Goal: Find specific page/section: Find specific page/section

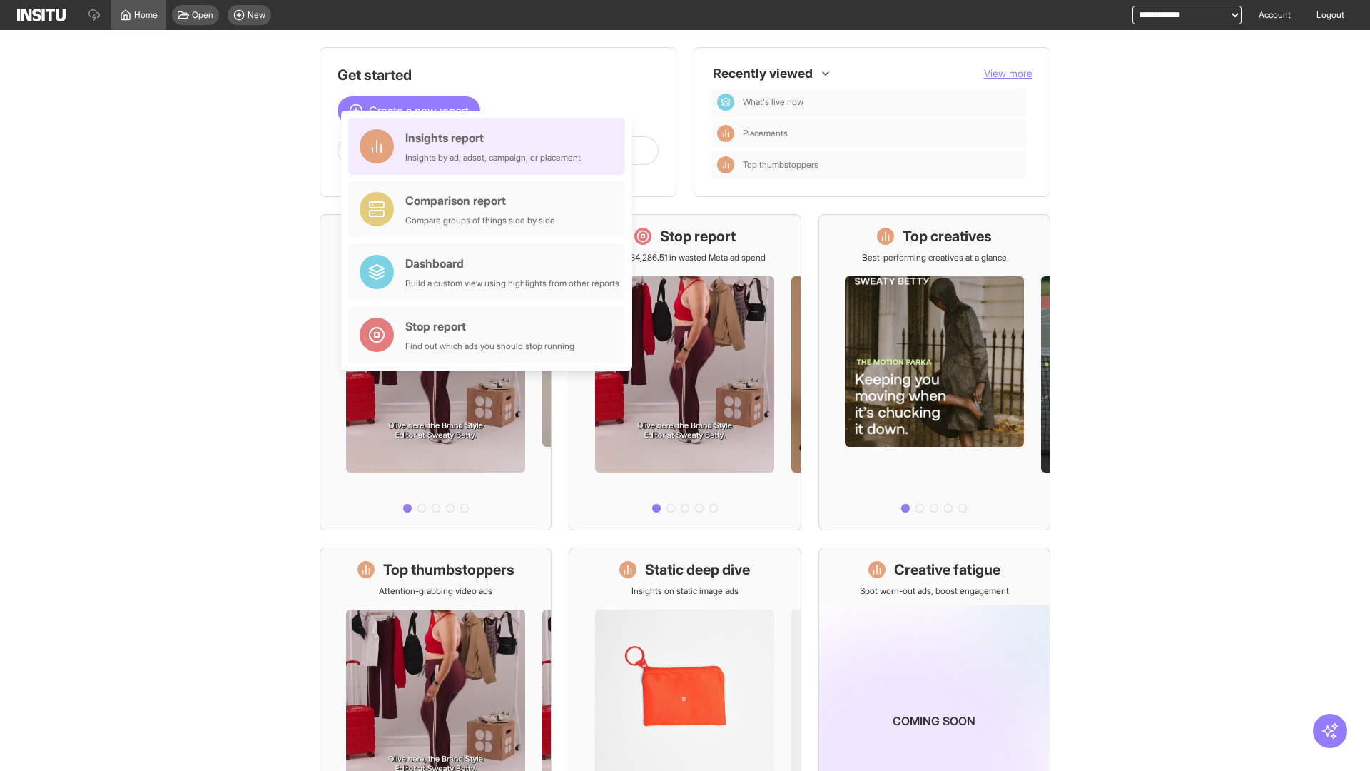
click at [490, 146] on div "Insights report Insights by ad, adset, campaign, or placement" at bounding box center [493, 146] width 176 height 34
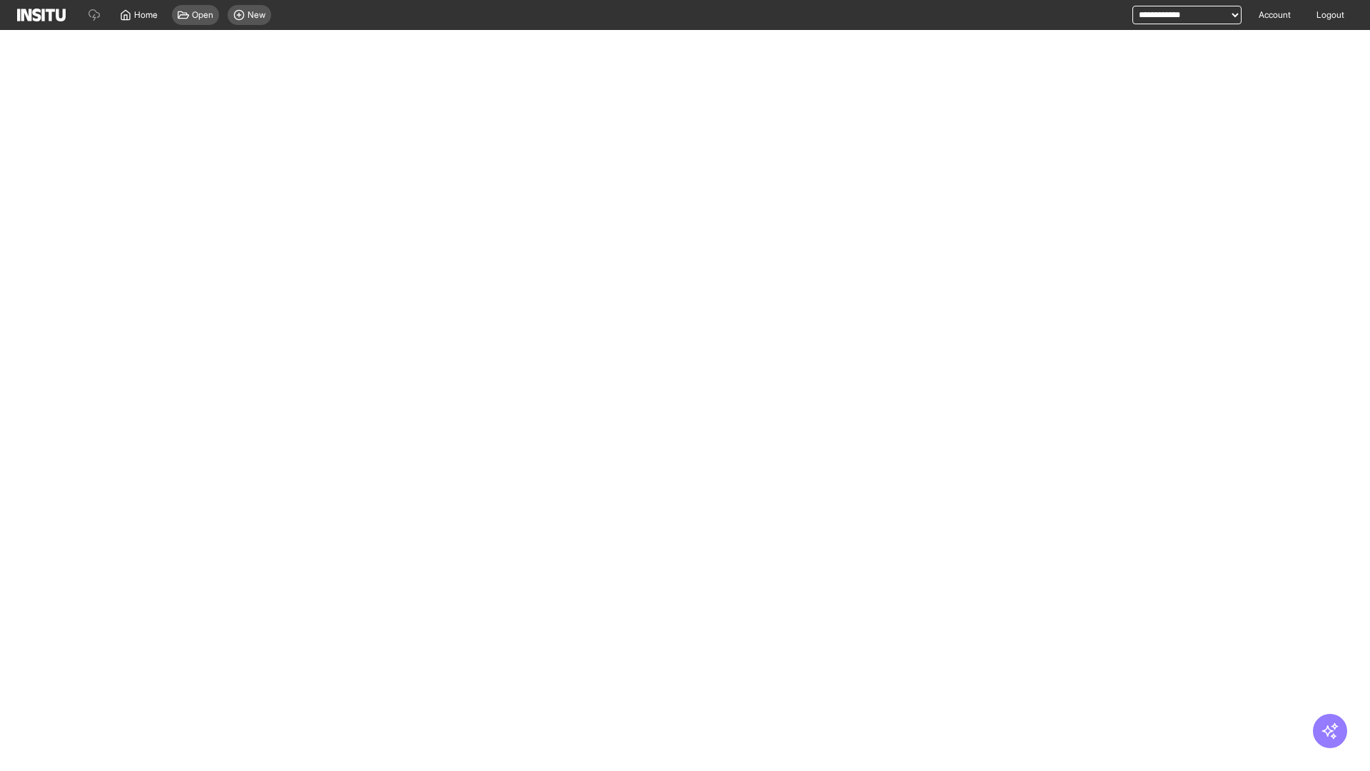
select select "**"
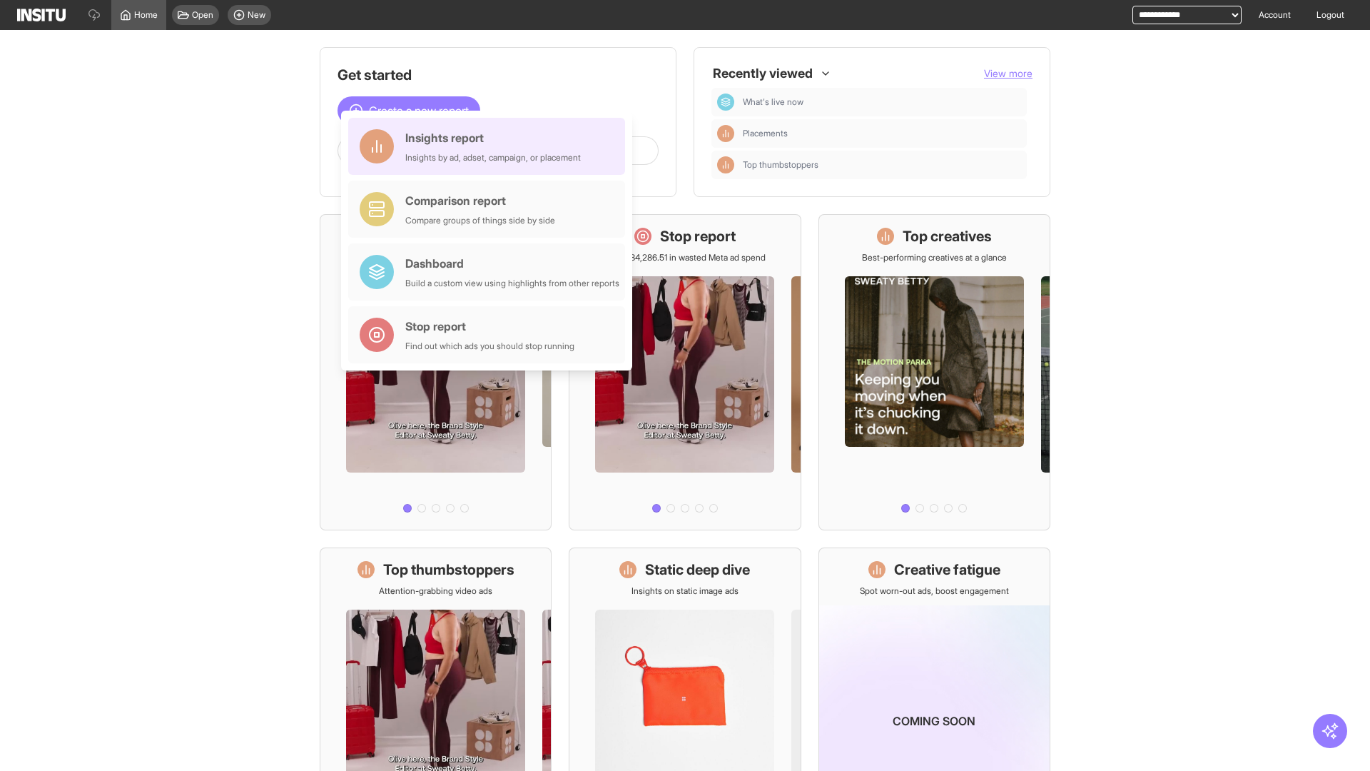
click at [490, 146] on div "Insights report Insights by ad, adset, campaign, or placement" at bounding box center [493, 146] width 176 height 34
